Goal: Task Accomplishment & Management: Use online tool/utility

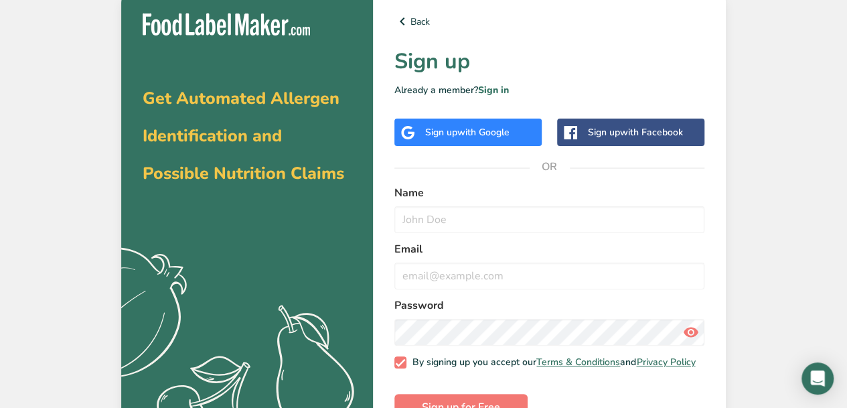
click at [498, 141] on div "Sign up with Google" at bounding box center [467, 131] width 147 height 27
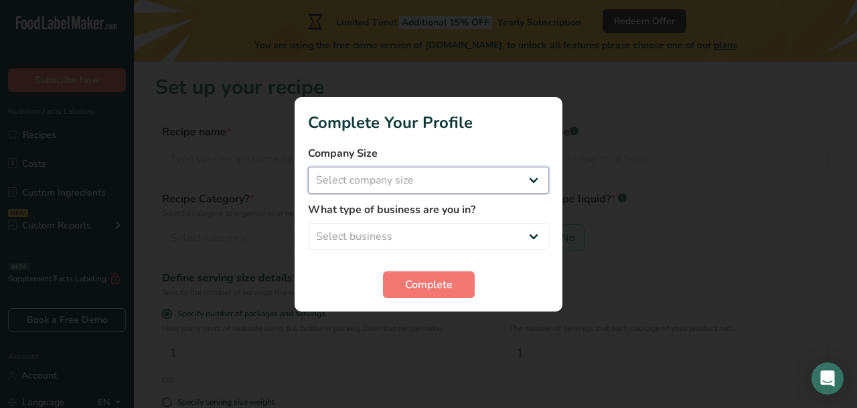
click at [360, 171] on select "Select company size Fewer than 10 Employees 10 to 50 Employees 51 to 500 Employ…" at bounding box center [428, 180] width 241 height 27
select select "1"
click at [308, 167] on select "Select company size Fewer than 10 Employees 10 to 50 Employees 51 to 500 Employ…" at bounding box center [428, 180] width 241 height 27
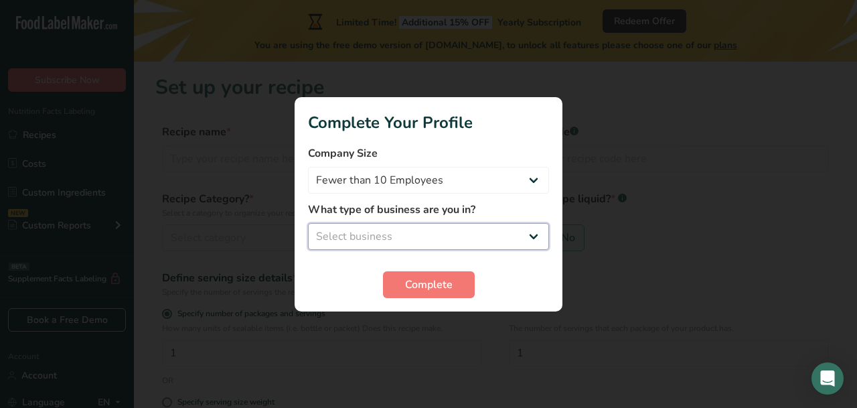
click at [431, 240] on select "Select business Packaged Food Manufacturer Restaurant & Cafe Bakery Meal Plans …" at bounding box center [428, 236] width 241 height 27
select select "3"
click at [308, 223] on select "Select business Packaged Food Manufacturer Restaurant & Cafe Bakery Meal Plans …" at bounding box center [428, 236] width 241 height 27
click at [426, 286] on span "Complete" at bounding box center [429, 284] width 48 height 16
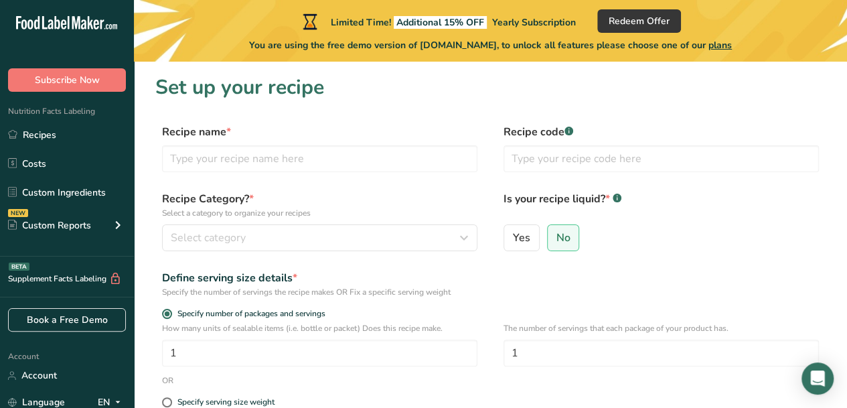
click at [88, 143] on link "Recipes" at bounding box center [67, 134] width 134 height 25
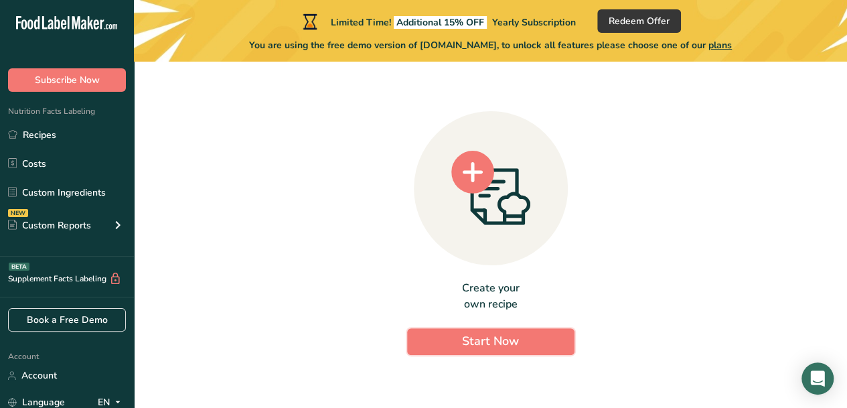
click at [471, 333] on span "Start Now" at bounding box center [490, 341] width 57 height 16
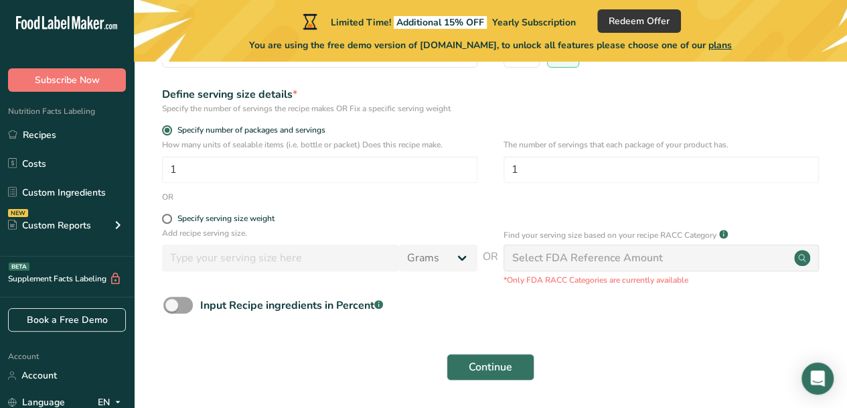
scroll to position [185, 0]
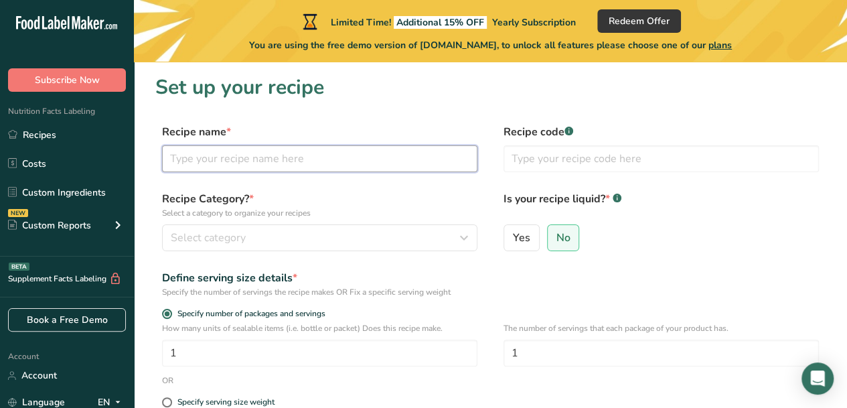
click at [378, 145] on input "text" at bounding box center [319, 158] width 315 height 27
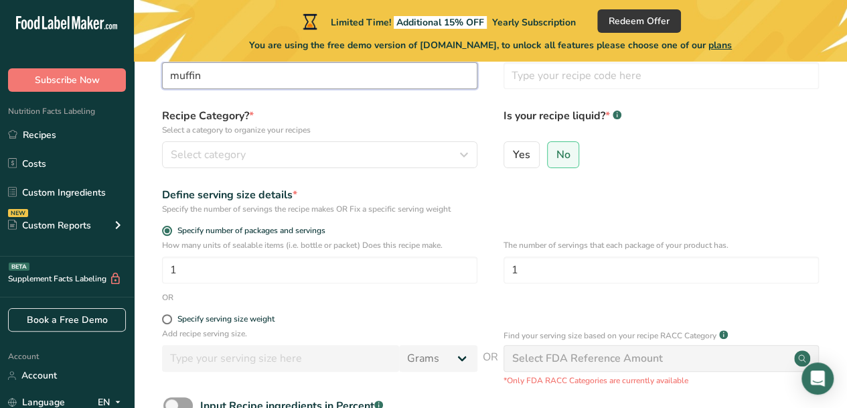
scroll to position [86, 0]
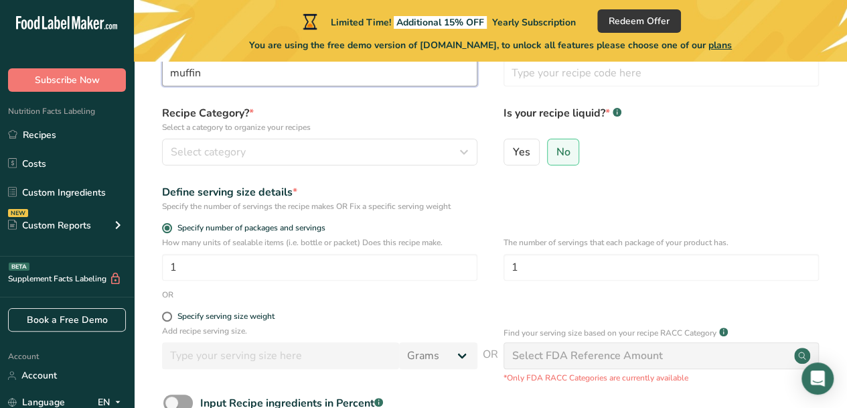
type input "muffin"
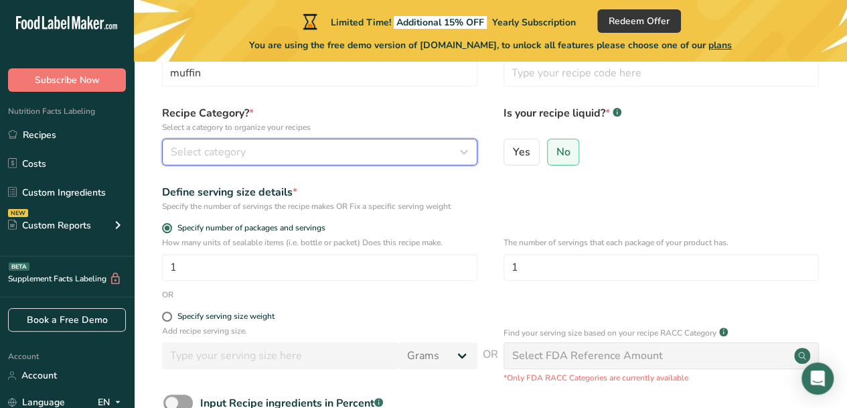
click at [320, 151] on div "Select category" at bounding box center [316, 152] width 290 height 16
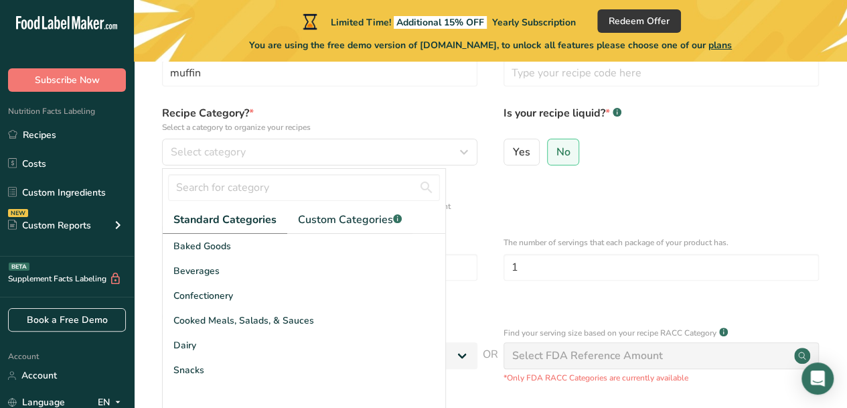
click at [293, 234] on div "Baked Goods" at bounding box center [304, 246] width 282 height 25
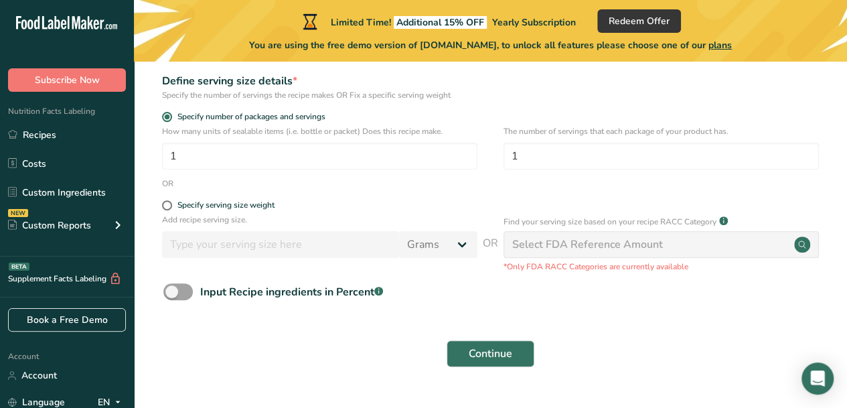
scroll to position [199, 0]
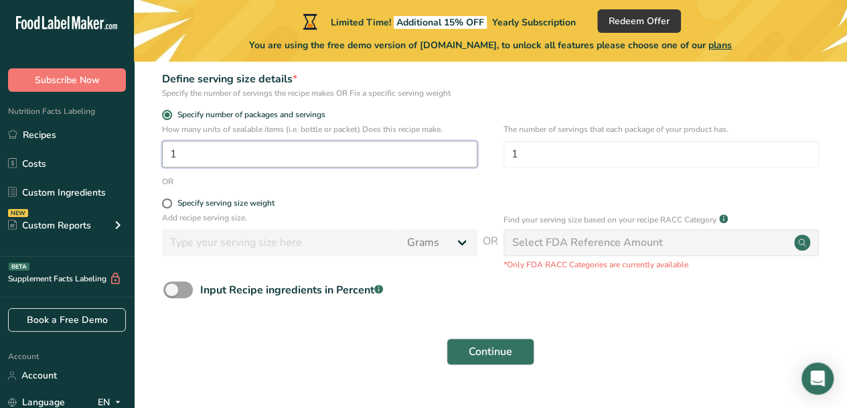
click at [345, 147] on input "1" at bounding box center [319, 154] width 315 height 27
type input "12"
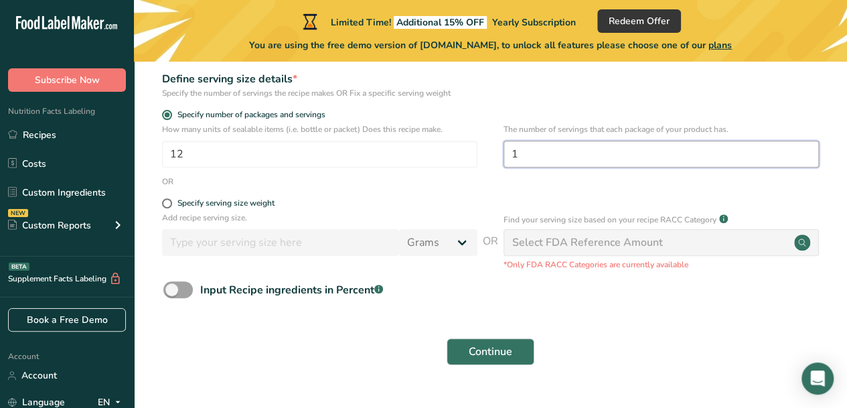
click at [544, 164] on input "1" at bounding box center [660, 154] width 315 height 27
type input "4"
click at [463, 343] on button "Continue" at bounding box center [490, 351] width 88 height 27
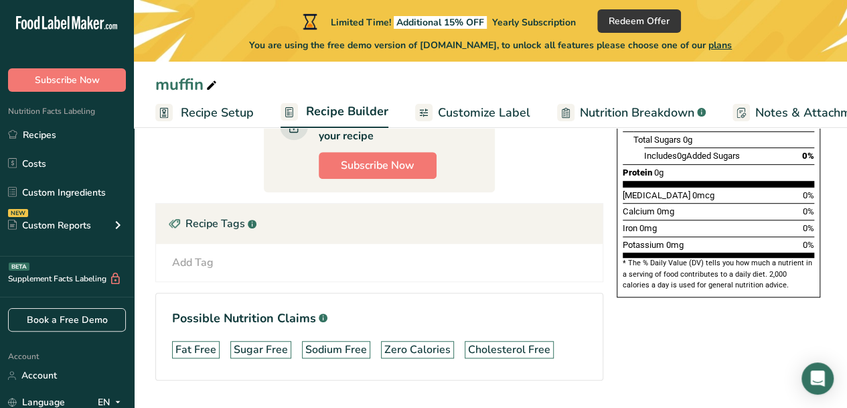
scroll to position [336, 0]
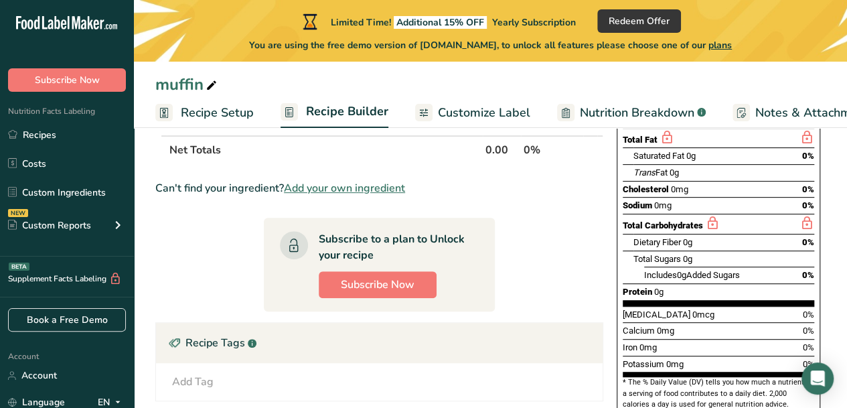
click at [534, 246] on section "Ingredient * Amount * Unit * Waste * .a-a{fill:#347362;}.b-a{fill:#fff;} Grams …" at bounding box center [379, 260] width 448 height 519
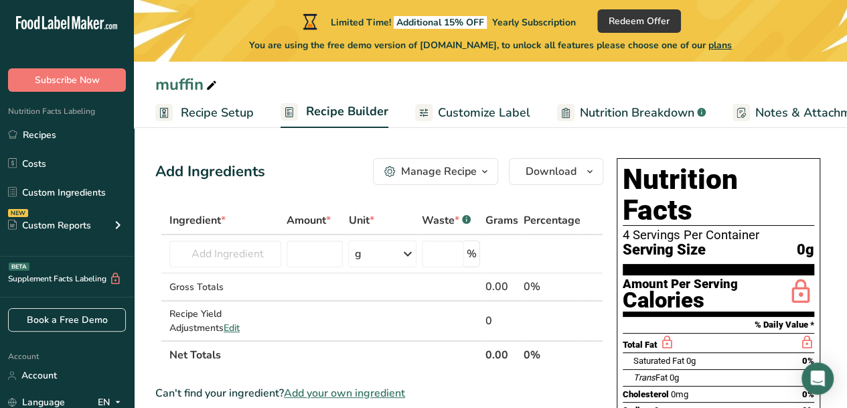
scroll to position [1, 0]
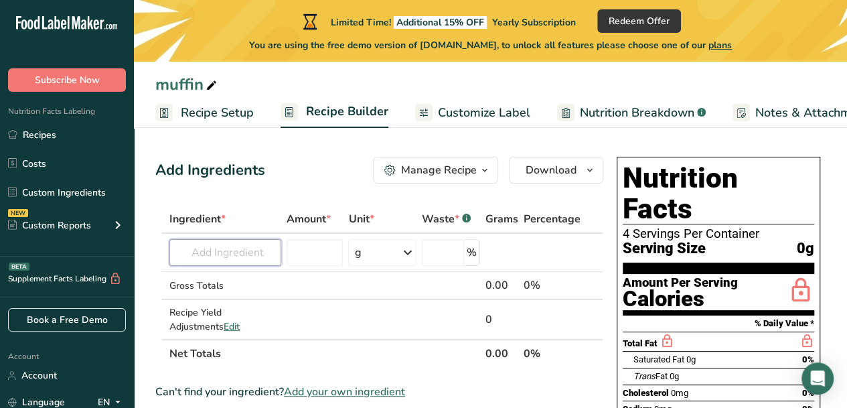
click at [236, 246] on input "text" at bounding box center [225, 252] width 112 height 27
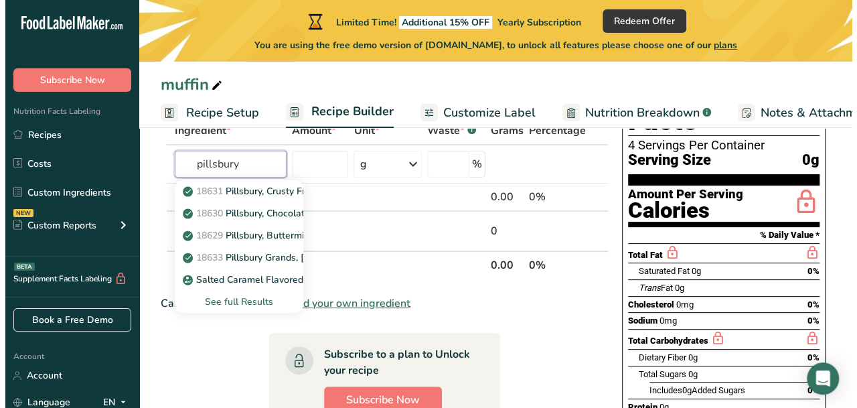
scroll to position [108, 0]
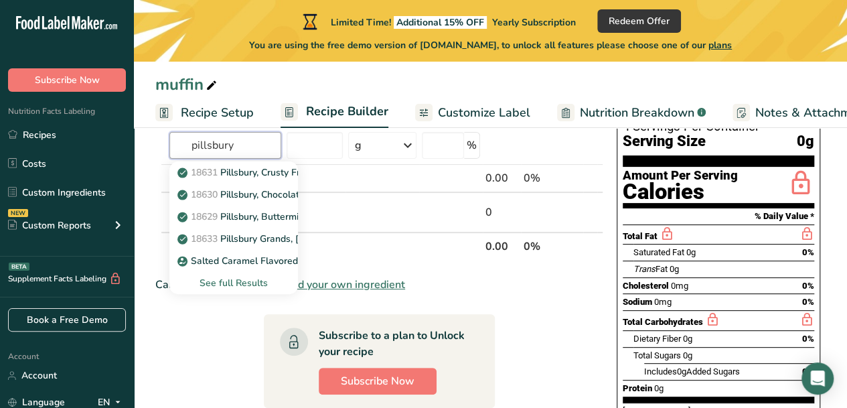
type input "pillsbury"
click at [227, 283] on div "See full Results" at bounding box center [233, 283] width 107 height 14
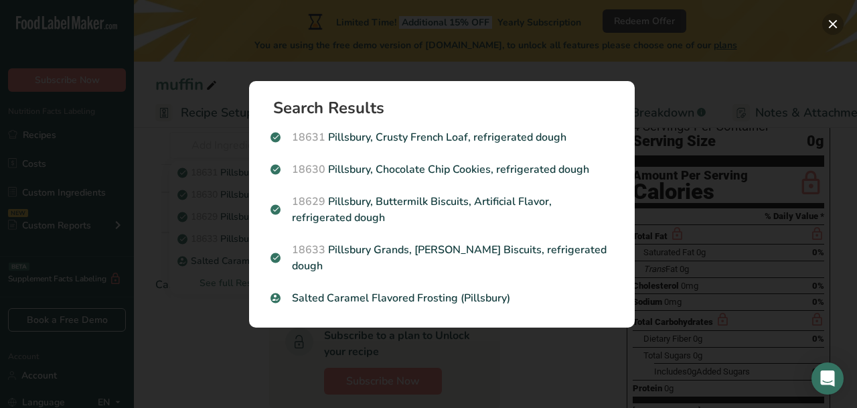
click at [829, 26] on button "Search results modal" at bounding box center [832, 23] width 21 height 21
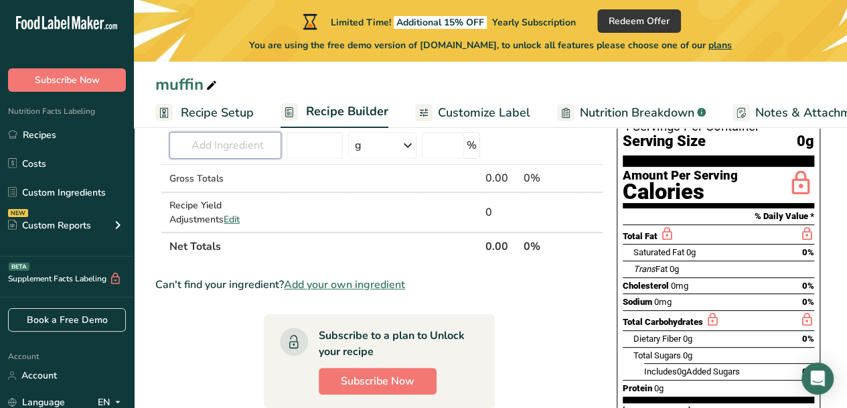
click at [252, 148] on input "text" at bounding box center [225, 145] width 112 height 27
type input "p"
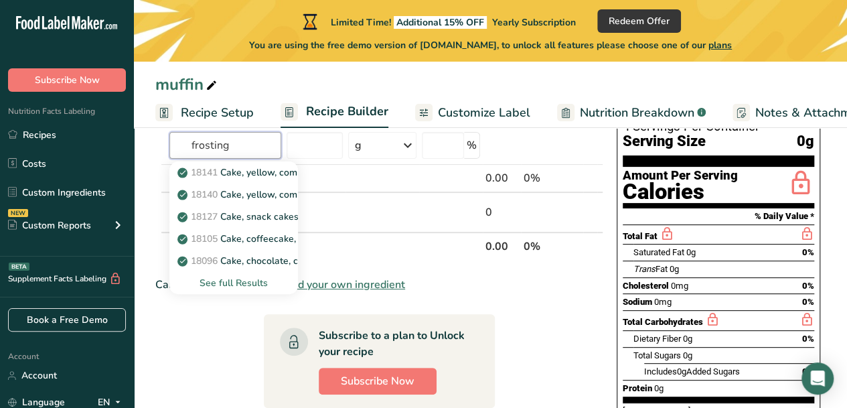
type input "frosting"
click at [244, 278] on div "See full Results" at bounding box center [233, 283] width 107 height 14
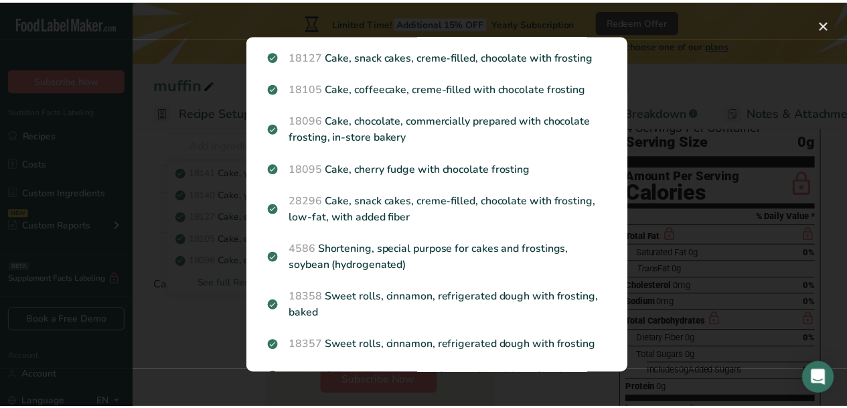
scroll to position [0, 0]
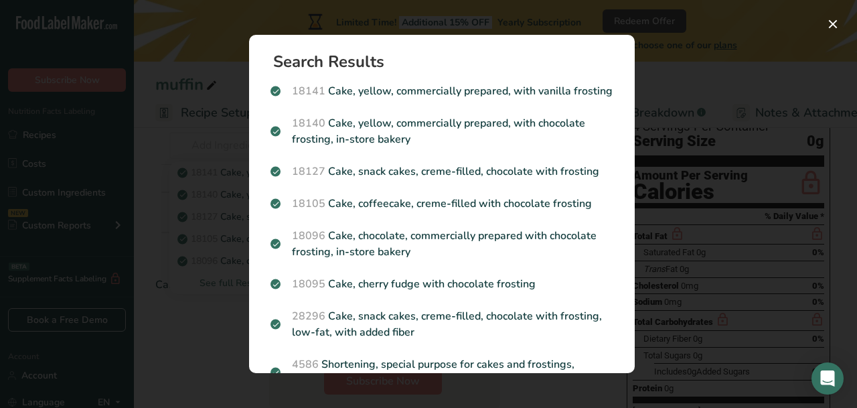
click at [677, 70] on div "Search results modal" at bounding box center [428, 204] width 857 height 408
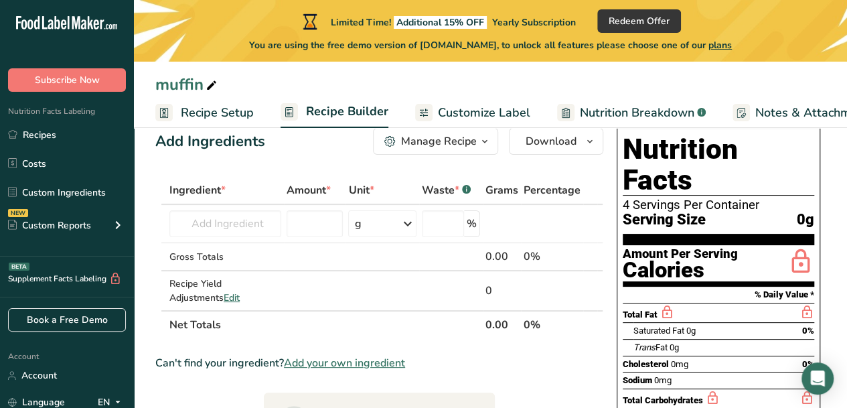
scroll to position [43, 0]
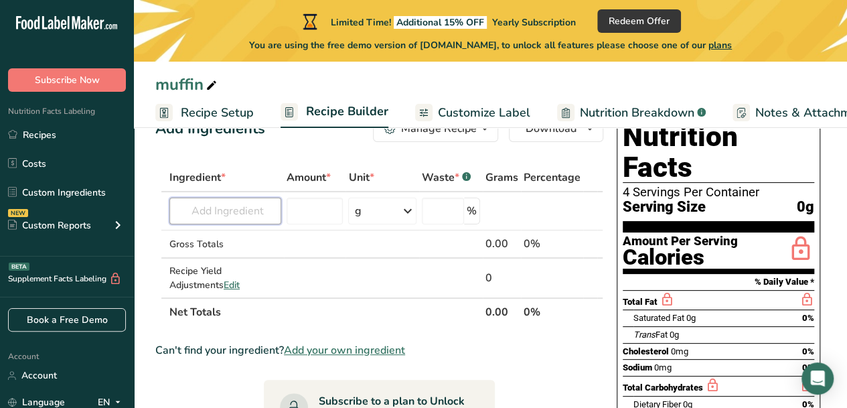
click at [228, 199] on input "text" at bounding box center [225, 210] width 112 height 27
click at [324, 350] on span "Add your own ingredient" at bounding box center [344, 350] width 121 height 16
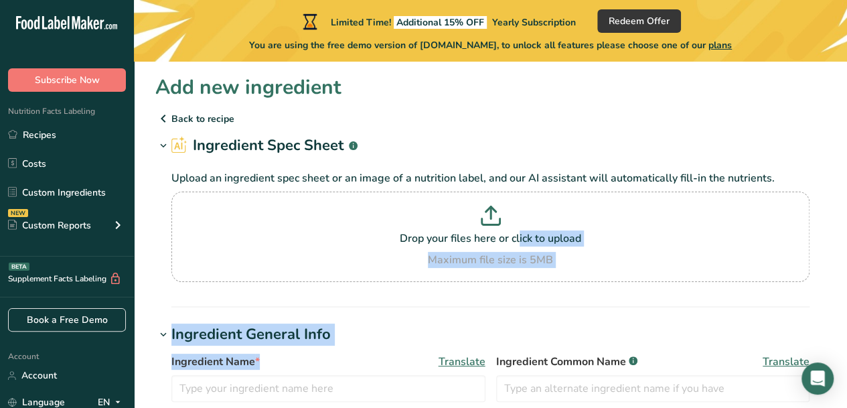
drag, startPoint x: 324, startPoint y: 350, endPoint x: 448, endPoint y: 230, distance: 173.2
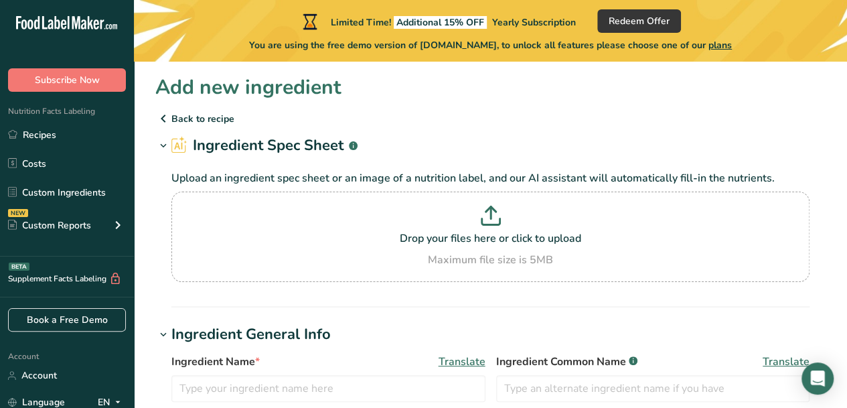
click at [460, 119] on p "Back to recipe" at bounding box center [490, 118] width 670 height 16
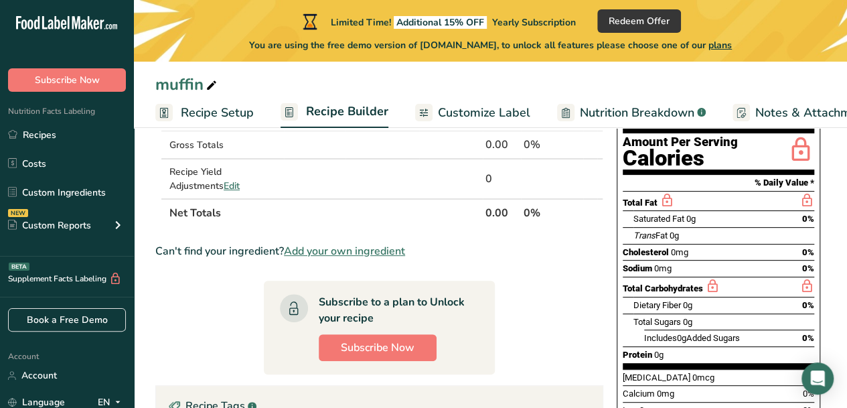
scroll to position [145, 0]
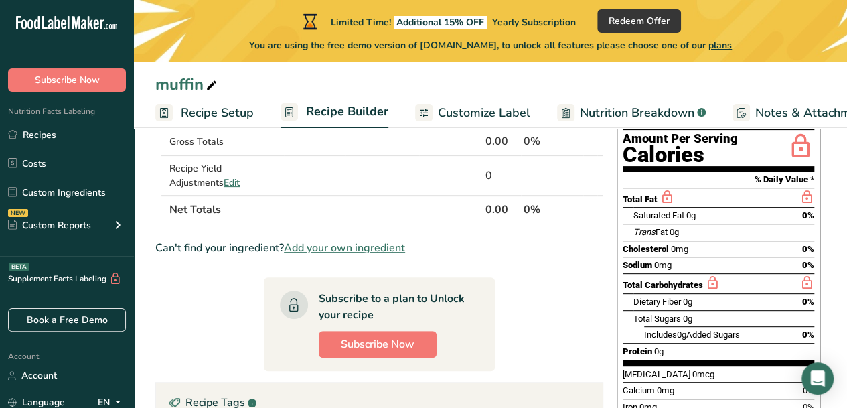
click at [350, 244] on span "Add your own ingredient" at bounding box center [344, 248] width 121 height 16
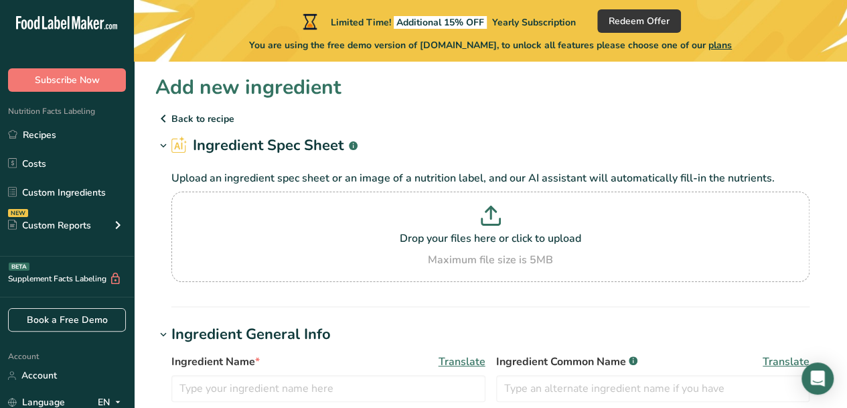
drag, startPoint x: 390, startPoint y: 238, endPoint x: 345, endPoint y: 233, distance: 45.2
click at [345, 233] on p "Drop your files here or click to upload" at bounding box center [490, 238] width 631 height 16
click at [345, 233] on input "Drop your files here or click to upload Maximum file size is 5MB" at bounding box center [490, 236] width 638 height 90
drag, startPoint x: 489, startPoint y: 243, endPoint x: 422, endPoint y: 290, distance: 82.1
click at [422, 290] on section "Ingredient Spec Sheet .a-a{fill:#347362;}.b-a{fill:#fff;} Upload an ingredient …" at bounding box center [490, 221] width 670 height 173
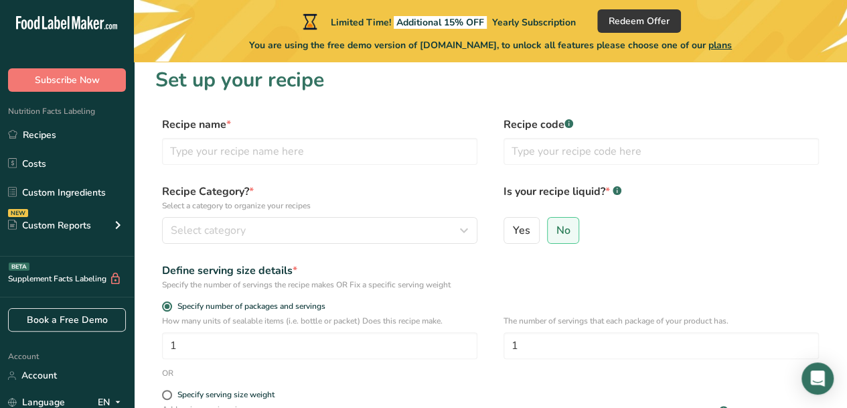
scroll to position [11, 0]
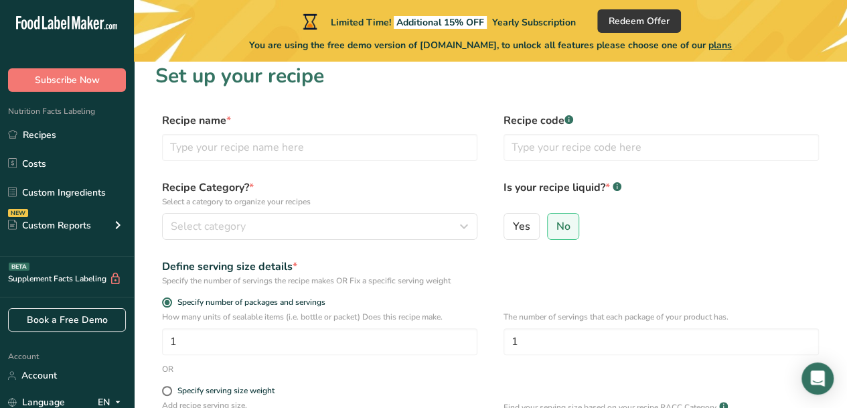
click at [72, 133] on link "Recipes" at bounding box center [67, 134] width 134 height 25
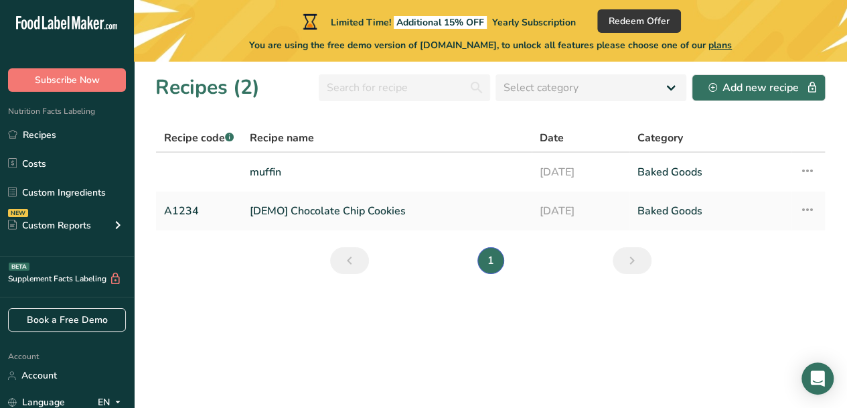
click at [407, 165] on link "muffin" at bounding box center [387, 172] width 274 height 28
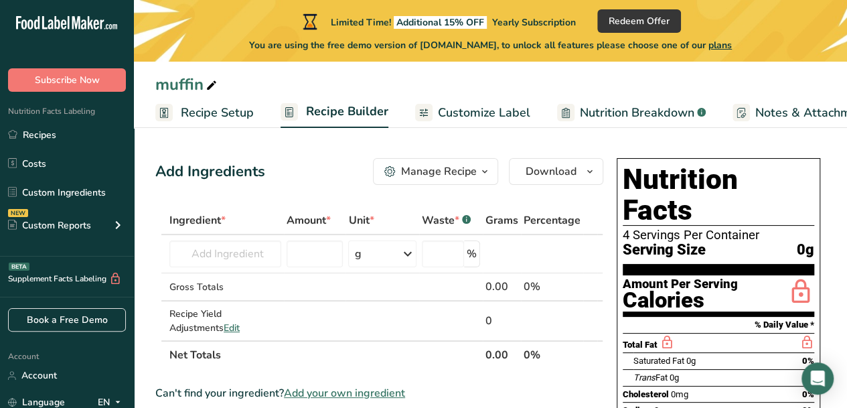
scroll to position [110, 0]
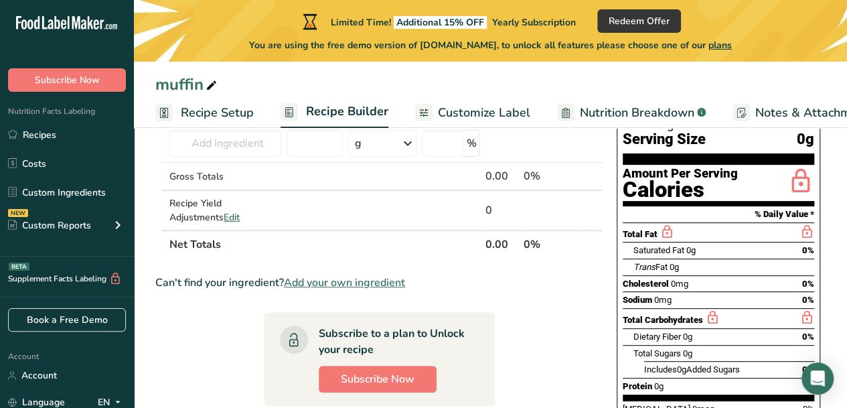
click at [344, 284] on span "Add your own ingredient" at bounding box center [344, 282] width 121 height 16
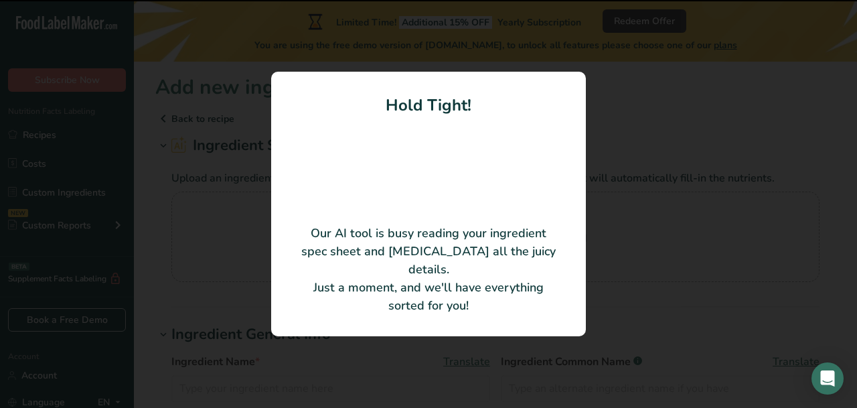
type input "Sugar"
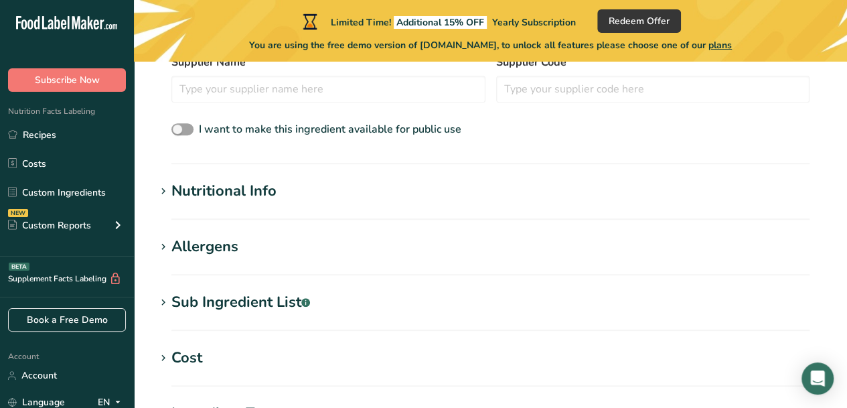
scroll to position [348, 0]
click at [236, 236] on div "Allergens" at bounding box center [204, 245] width 67 height 22
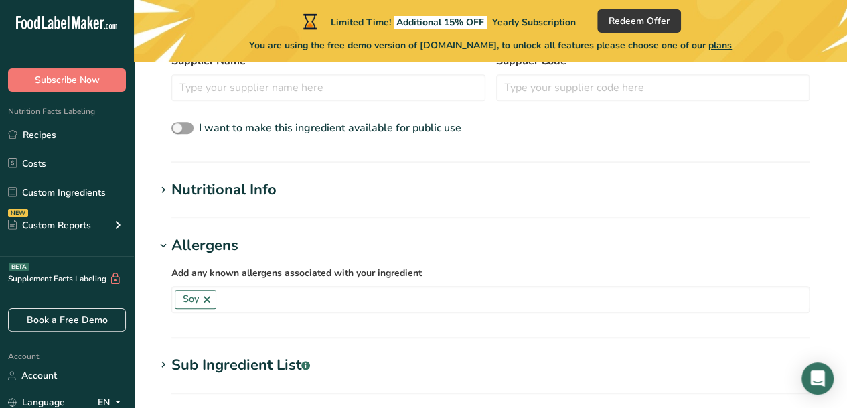
click at [236, 236] on div "Allergens" at bounding box center [204, 245] width 67 height 22
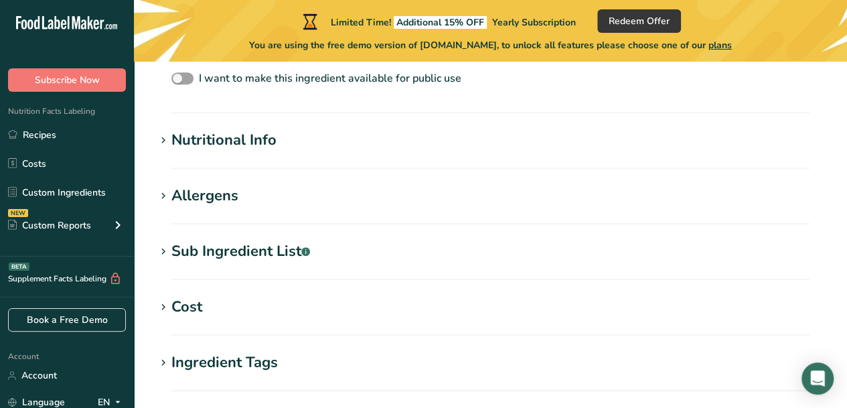
scroll to position [392, 0]
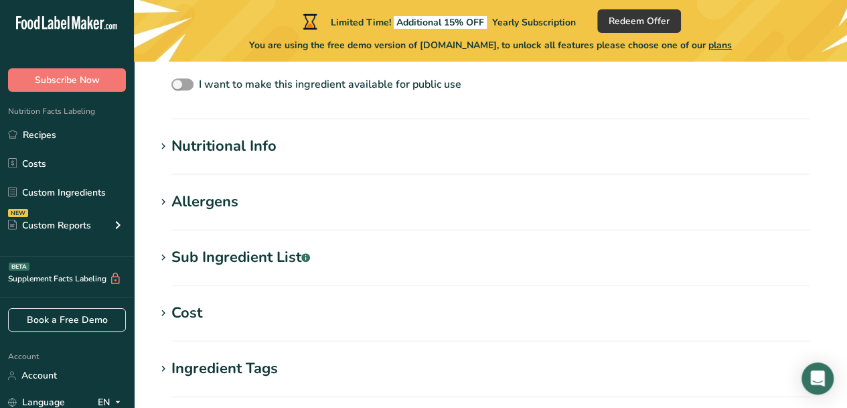
click at [230, 252] on div "Sub Ingredient List .a-a{fill:#347362;}.b-a{fill:#fff;}" at bounding box center [240, 257] width 139 height 22
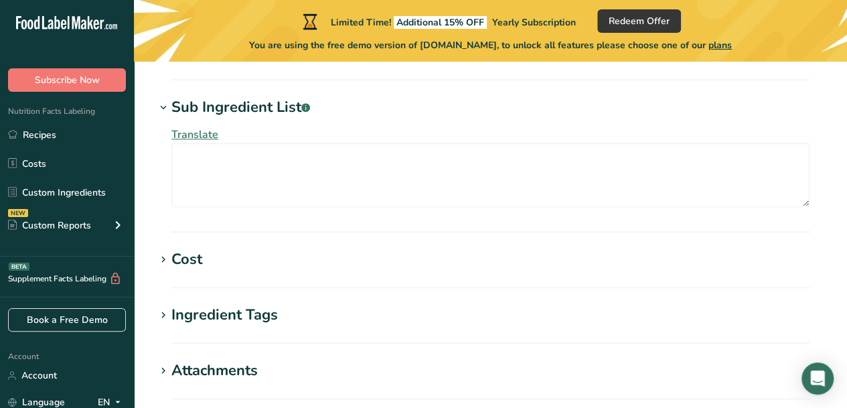
scroll to position [556, 0]
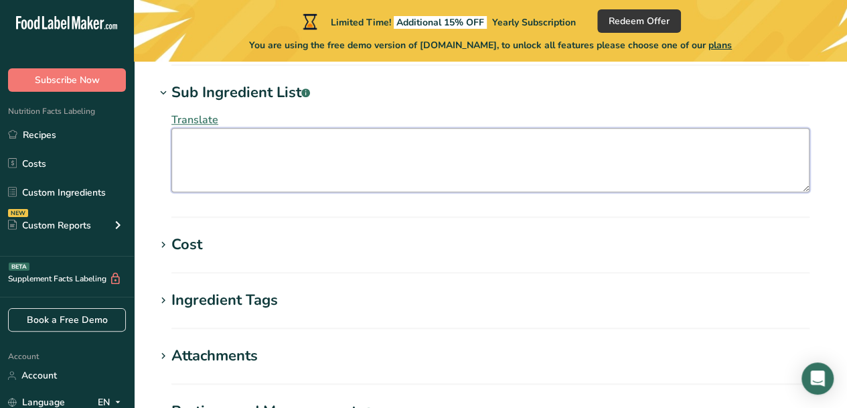
click at [279, 148] on textarea at bounding box center [490, 160] width 638 height 64
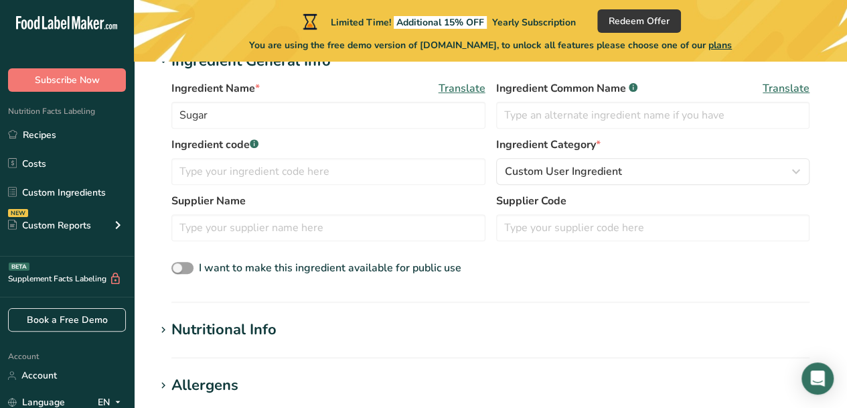
scroll to position [185, 0]
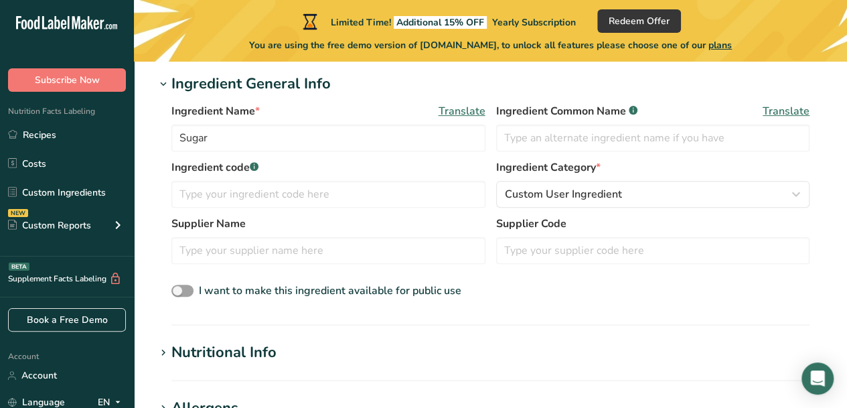
click at [218, 345] on div "Nutritional Info" at bounding box center [223, 352] width 105 height 22
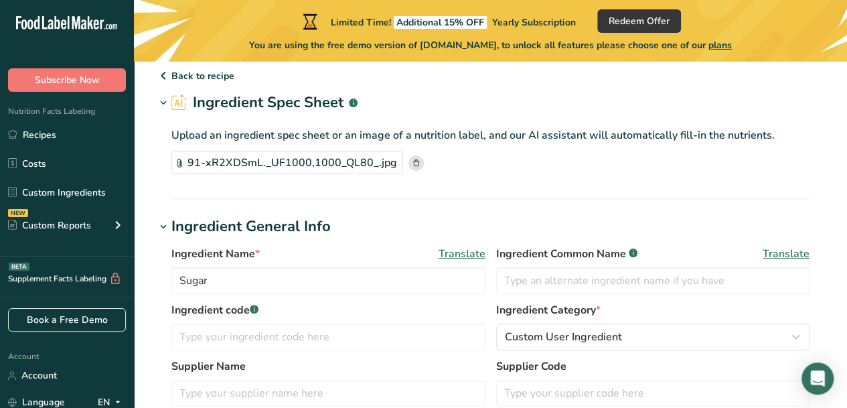
scroll to position [0, 0]
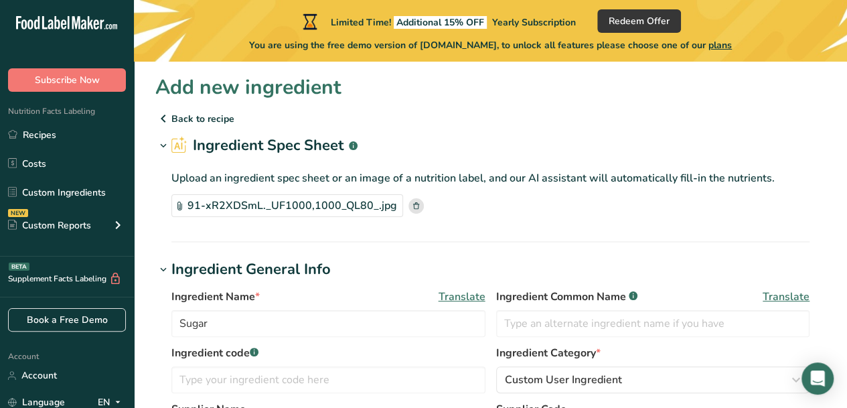
drag, startPoint x: 218, startPoint y: 345, endPoint x: 392, endPoint y: 262, distance: 192.8
click at [392, 262] on div "Ingredient General Info Ingredient Name * Translate Sugar Ingredient Common Nam…" at bounding box center [490, 375] width 670 height 235
click at [392, 262] on h1 "Ingredient General Info" at bounding box center [490, 269] width 670 height 22
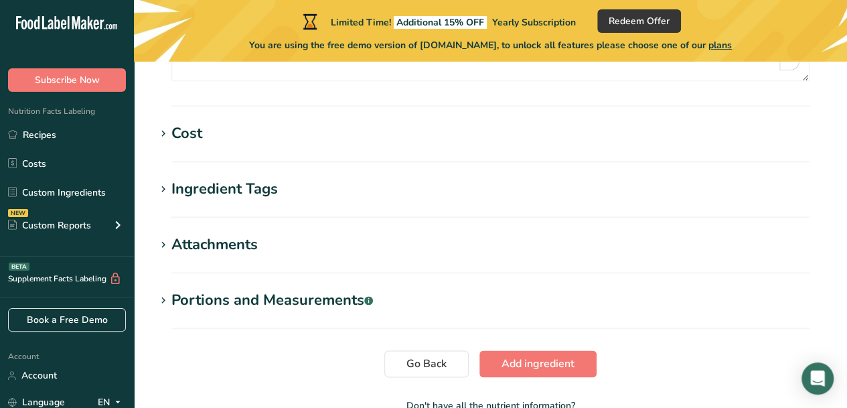
scroll to position [846, 0]
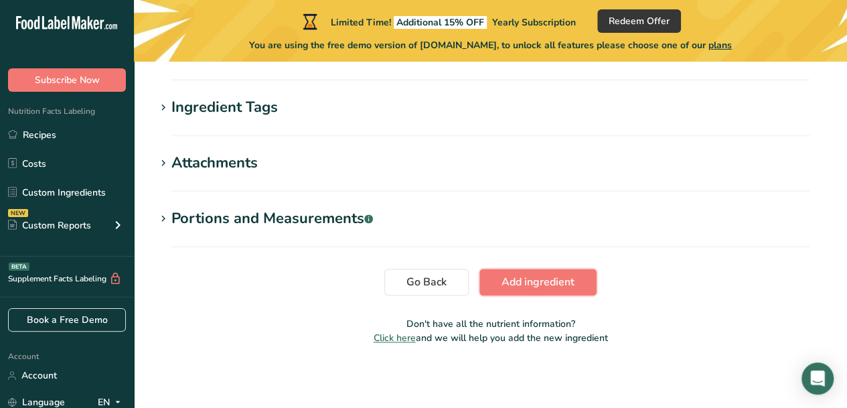
click at [495, 288] on button "Add ingredient" at bounding box center [537, 281] width 117 height 27
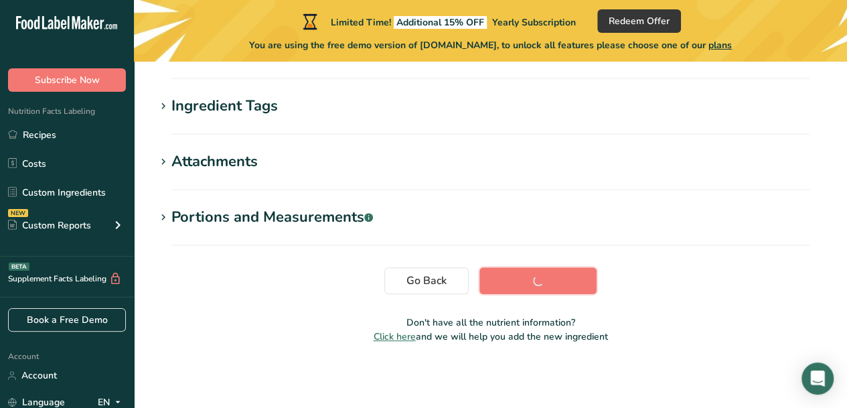
scroll to position [372, 0]
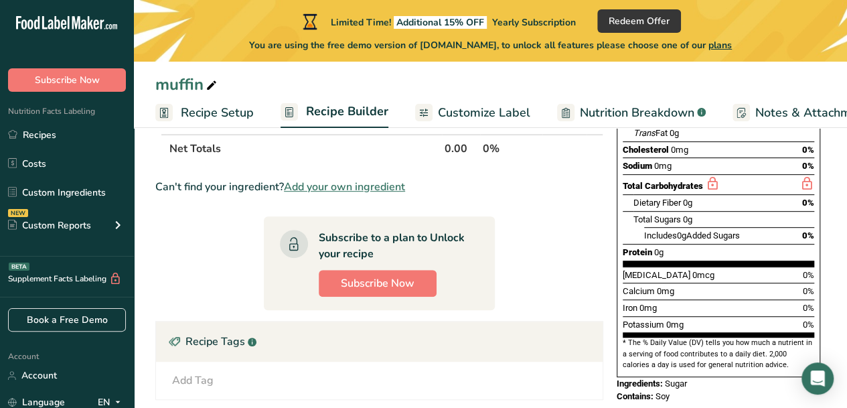
scroll to position [245, 0]
